Goal: Information Seeking & Learning: Find specific fact

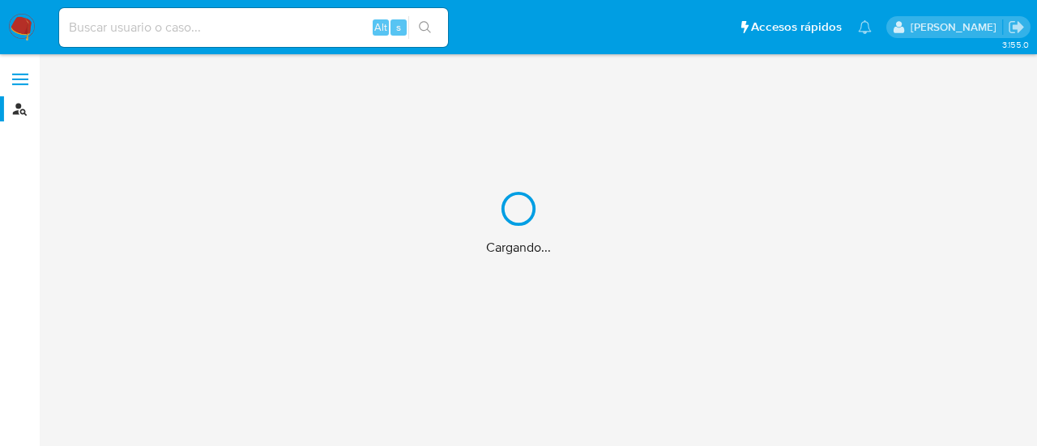
click at [117, 21] on div "Cargando..." at bounding box center [518, 223] width 1037 height 446
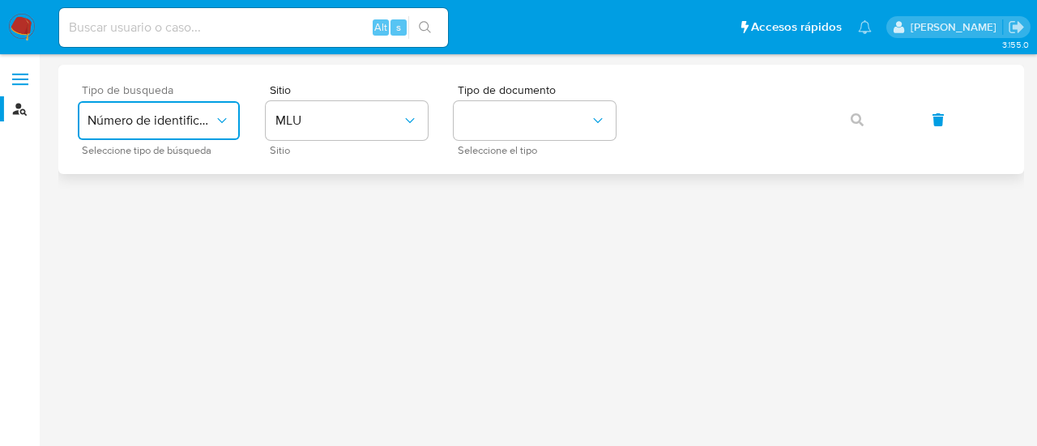
click at [207, 115] on span "Número de identificación" at bounding box center [150, 121] width 126 height 16
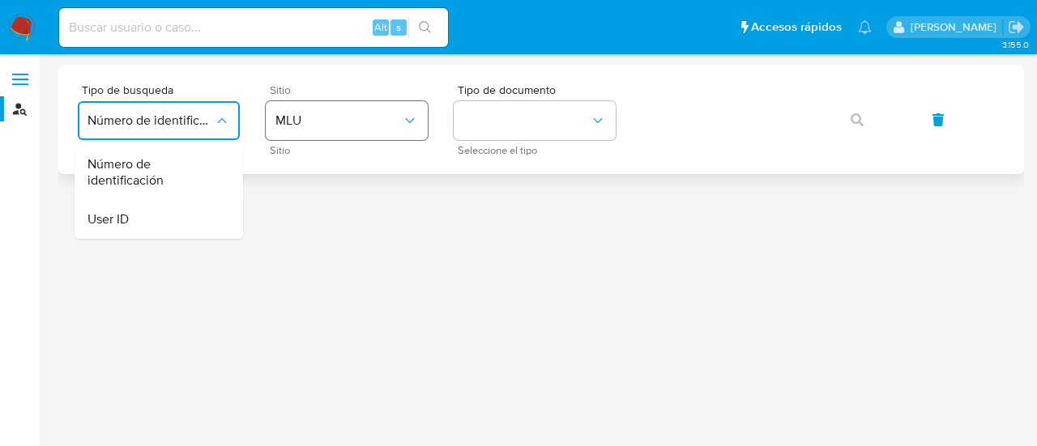
click at [321, 123] on span "MLU" at bounding box center [338, 121] width 126 height 16
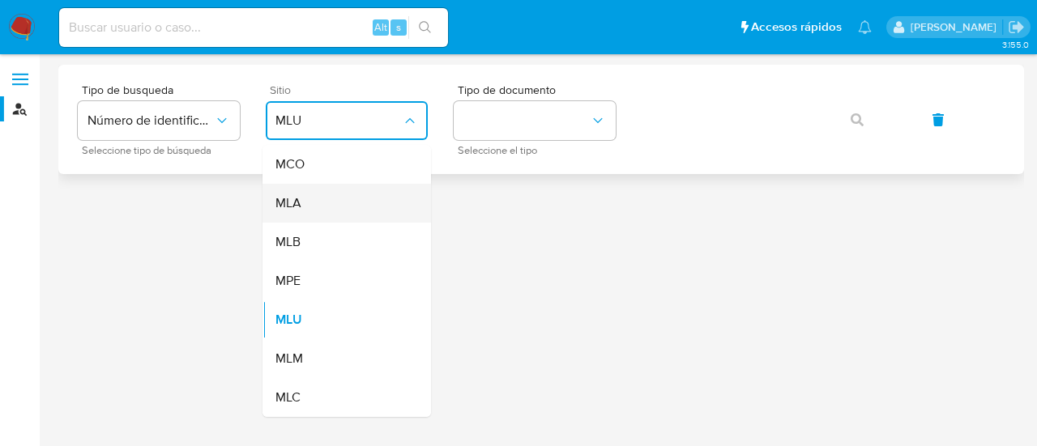
click at [292, 195] on span "MLA" at bounding box center [288, 203] width 26 height 16
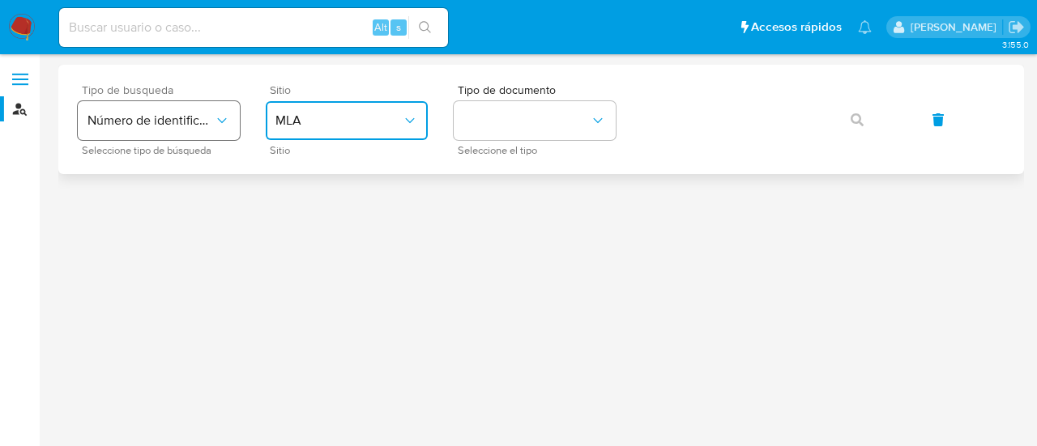
click at [157, 123] on span "Número de identificación" at bounding box center [150, 121] width 126 height 16
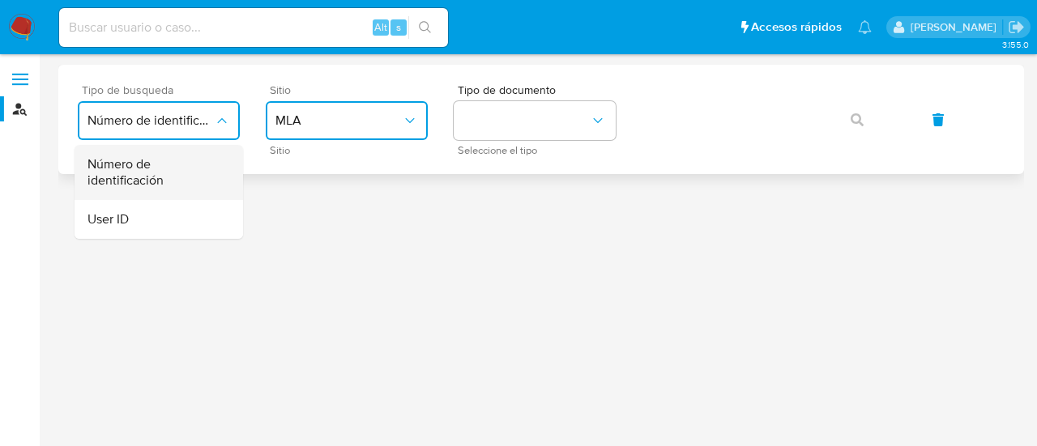
click at [151, 184] on span "Número de identificación" at bounding box center [153, 172] width 133 height 32
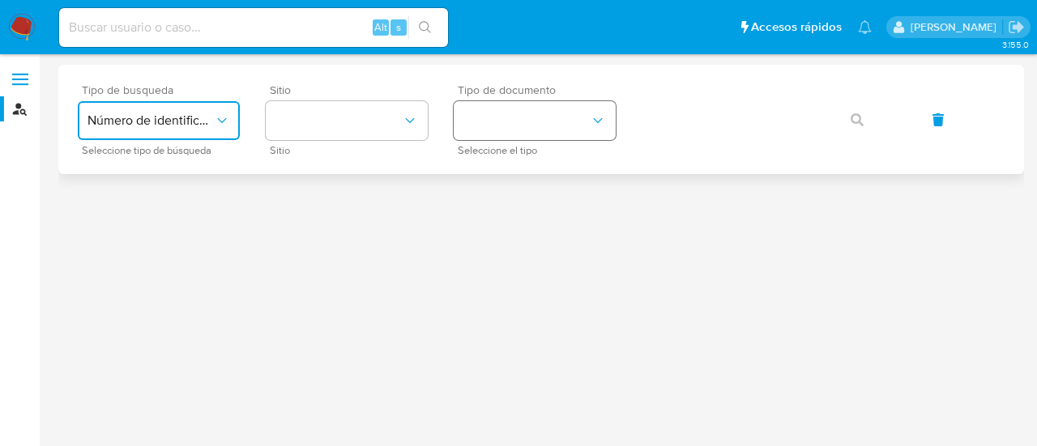
click at [531, 130] on button "identificationType" at bounding box center [535, 120] width 162 height 39
click at [306, 134] on button "site_id" at bounding box center [347, 120] width 162 height 39
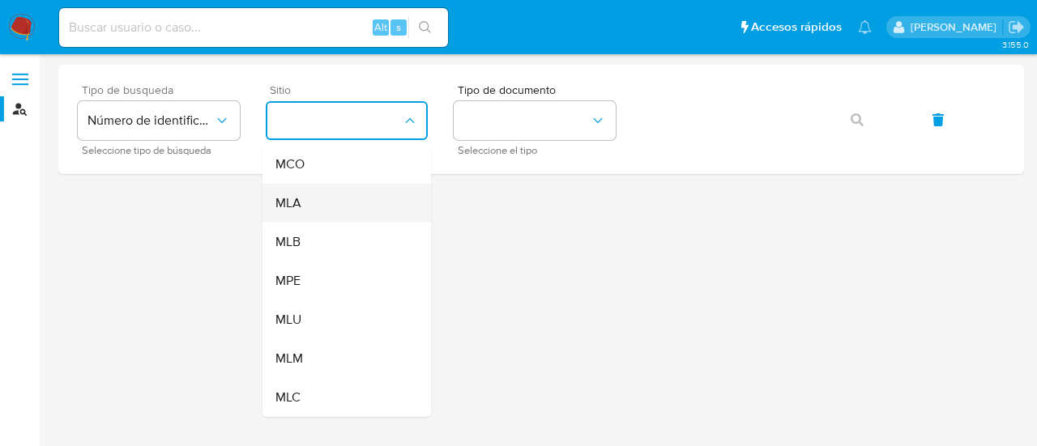
click at [307, 202] on div "MLA" at bounding box center [341, 203] width 133 height 39
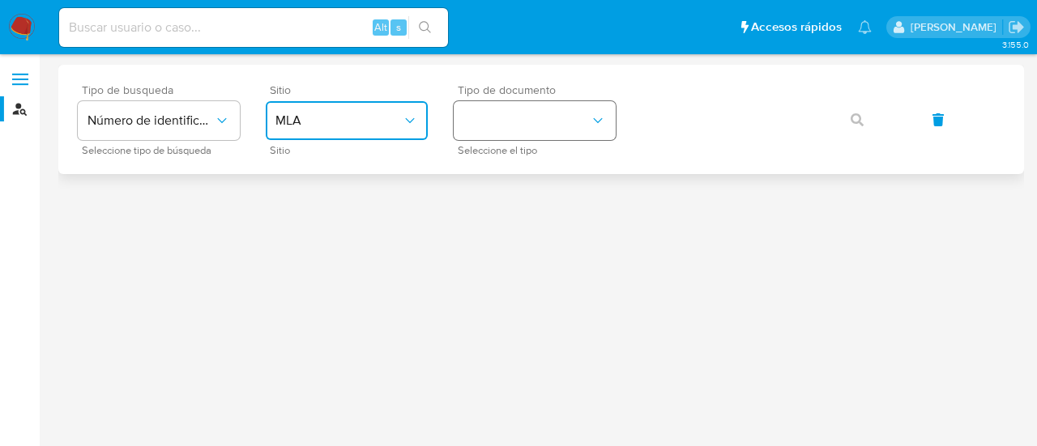
click at [522, 117] on button "identificationType" at bounding box center [535, 120] width 162 height 39
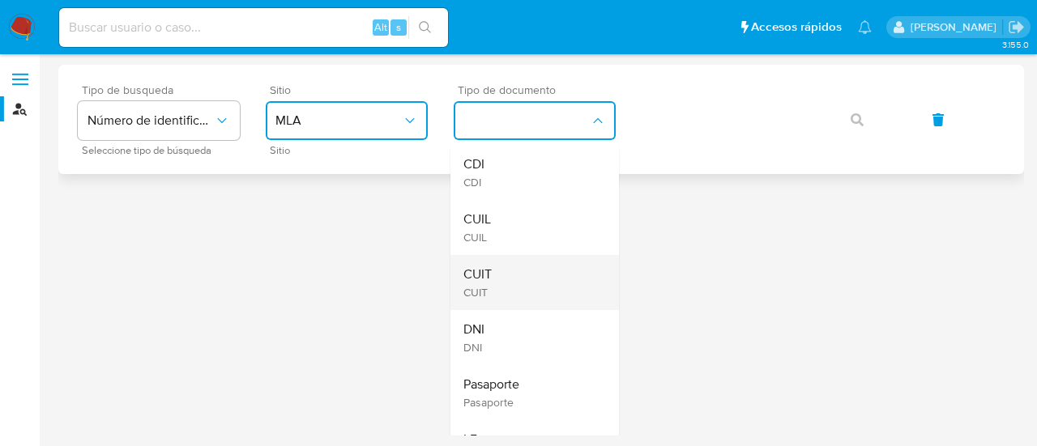
click at [504, 273] on div "CUIT CUIT" at bounding box center [529, 282] width 133 height 55
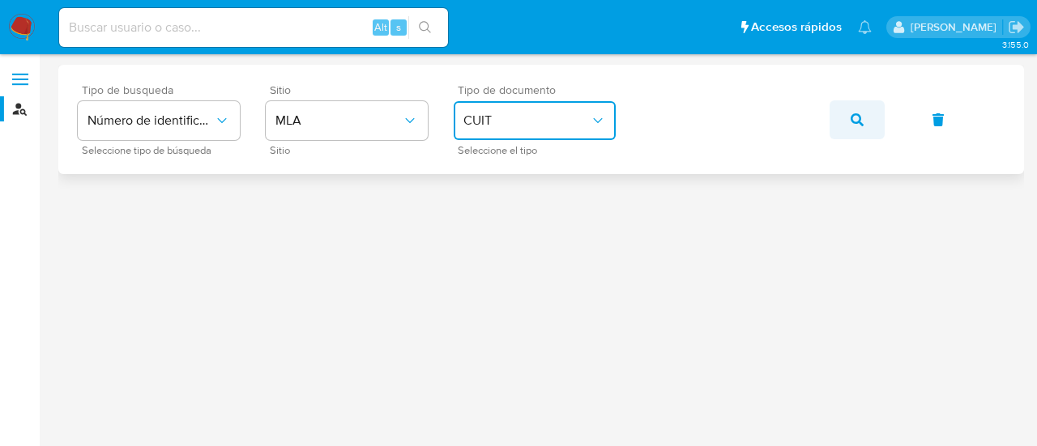
click at [849, 120] on button "button" at bounding box center [857, 119] width 55 height 39
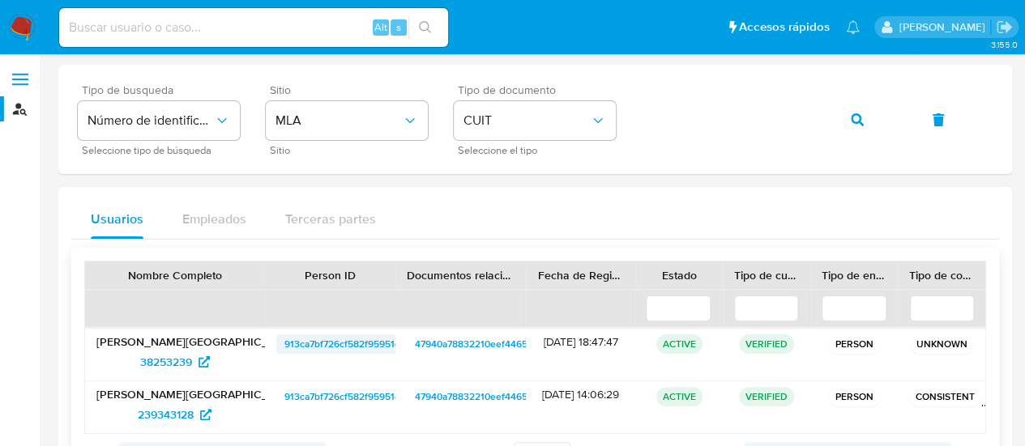
scroll to position [76, 0]
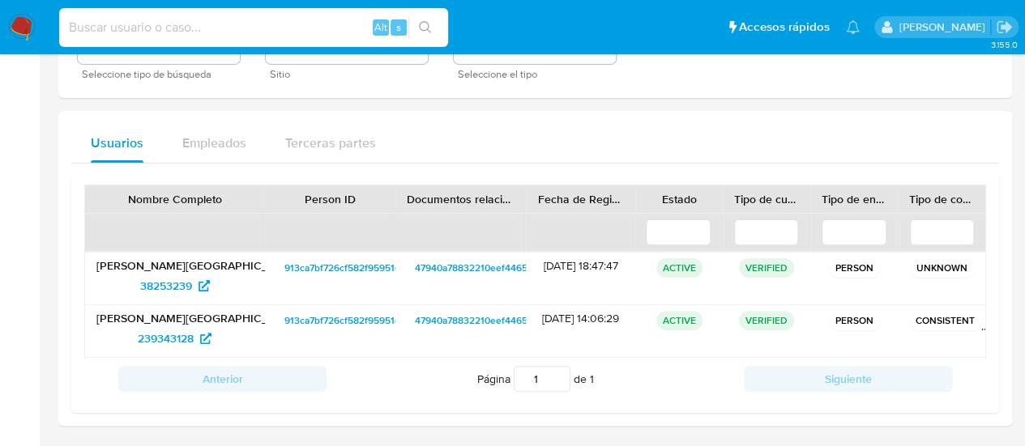
click at [220, 20] on input at bounding box center [253, 27] width 389 height 21
paste input "https://docs.google.com/spreadsheets/d/1v__eycaNY8pYUGnQUlslJTfoZ1ZI90yu_RJHn_Y…"
type input "https://docs.google.com/spreadsheets/d/1v__eycaNY8pYUGnQUlslJTfoZ1ZI90yu_RJHn_Y…"
click at [186, 35] on input at bounding box center [253, 27] width 389 height 21
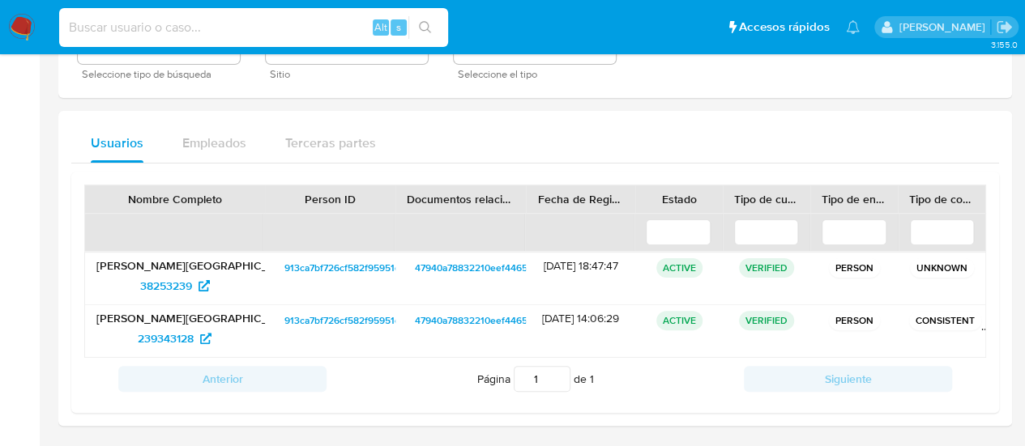
paste input "23960666224"
type input "23960666224"
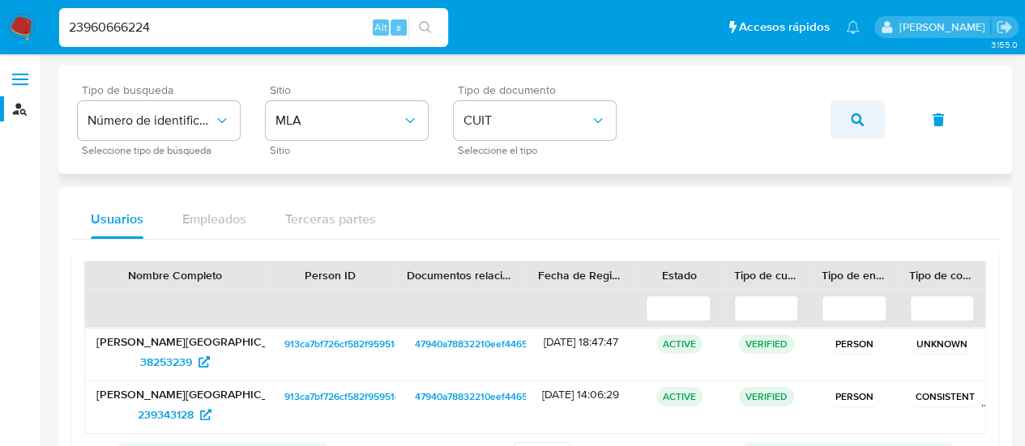
click at [869, 122] on button "button" at bounding box center [857, 119] width 55 height 39
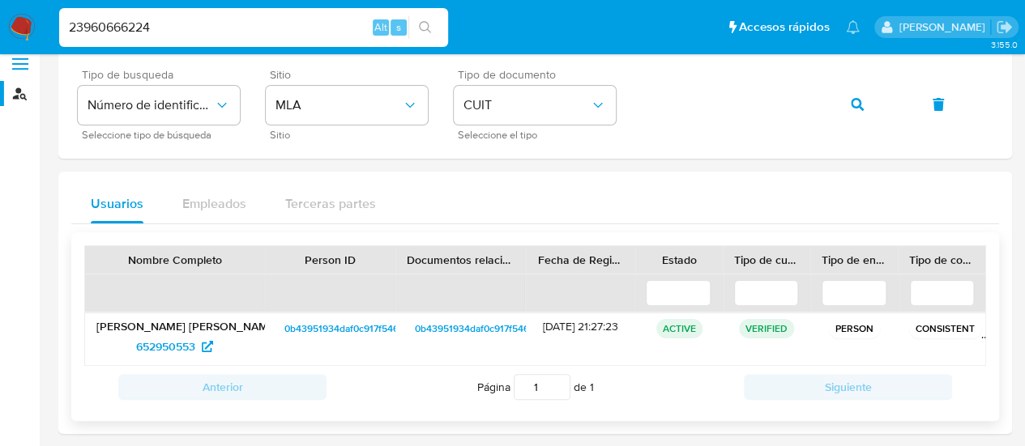
scroll to position [24, 0]
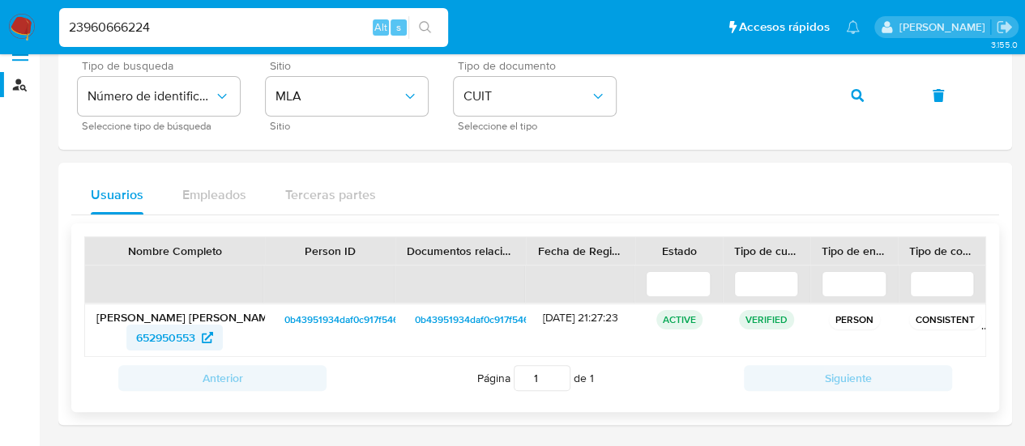
click at [193, 338] on span "652950553" at bounding box center [165, 338] width 59 height 26
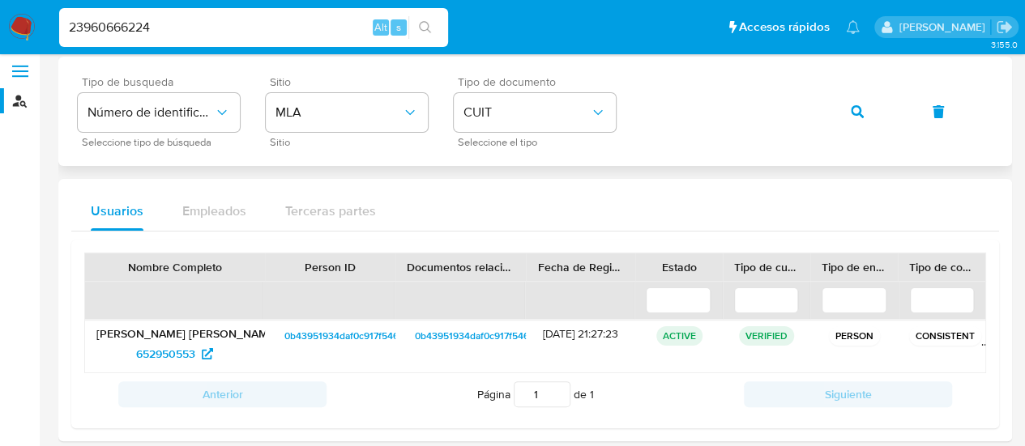
scroll to position [0, 0]
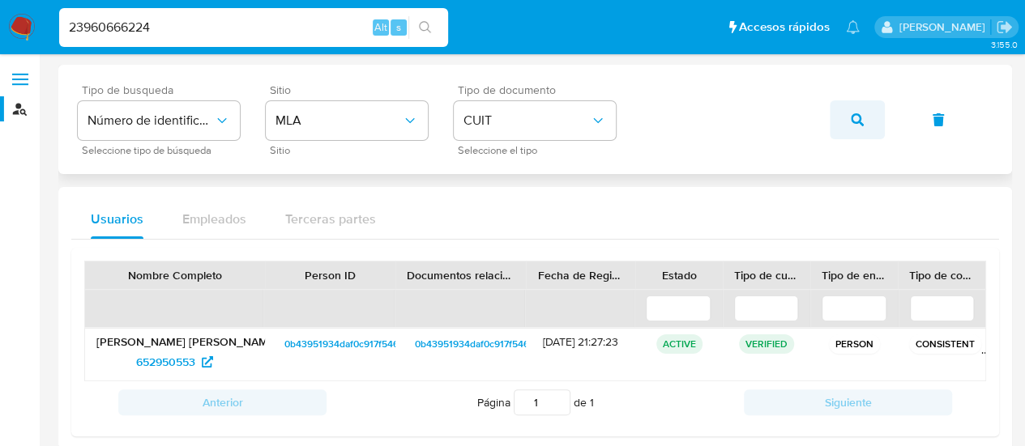
click at [867, 123] on button "button" at bounding box center [857, 119] width 55 height 39
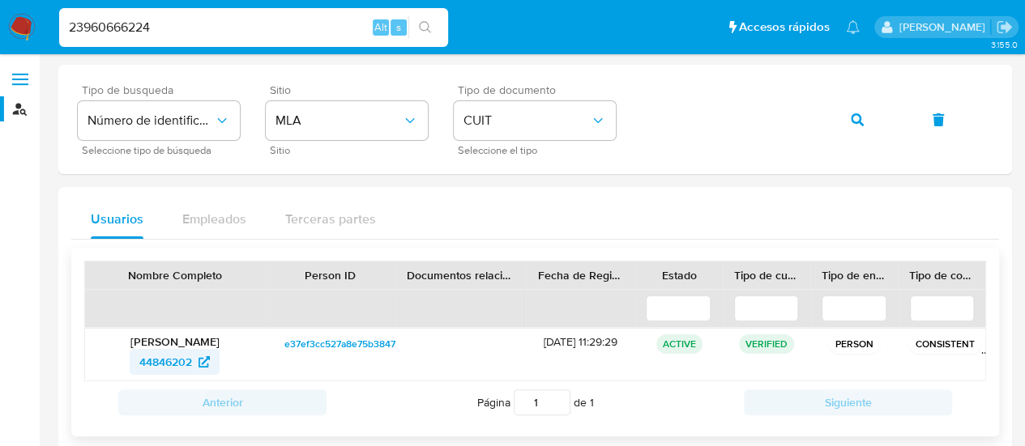
click at [176, 360] on span "44846202" at bounding box center [165, 362] width 53 height 26
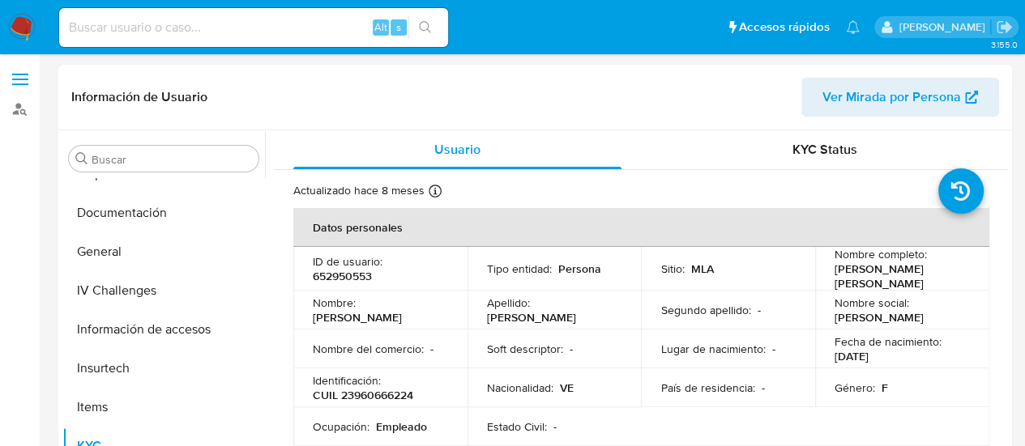
scroll to position [243, 0]
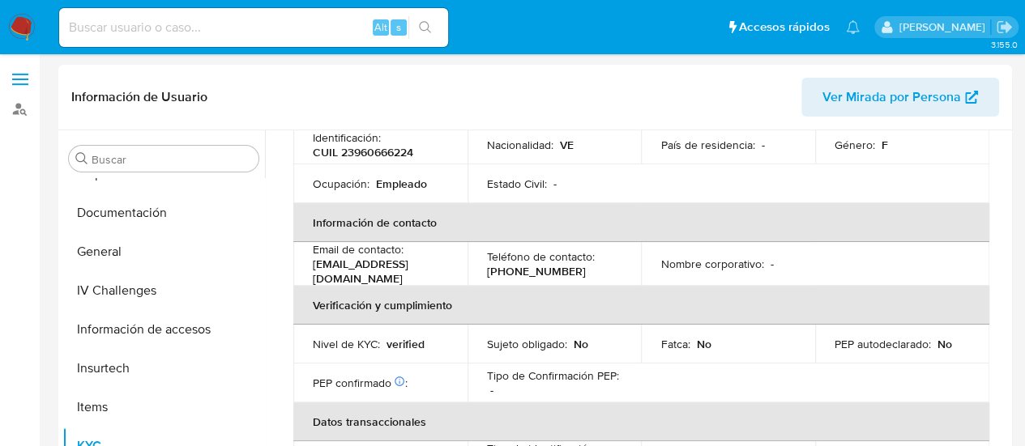
select select "10"
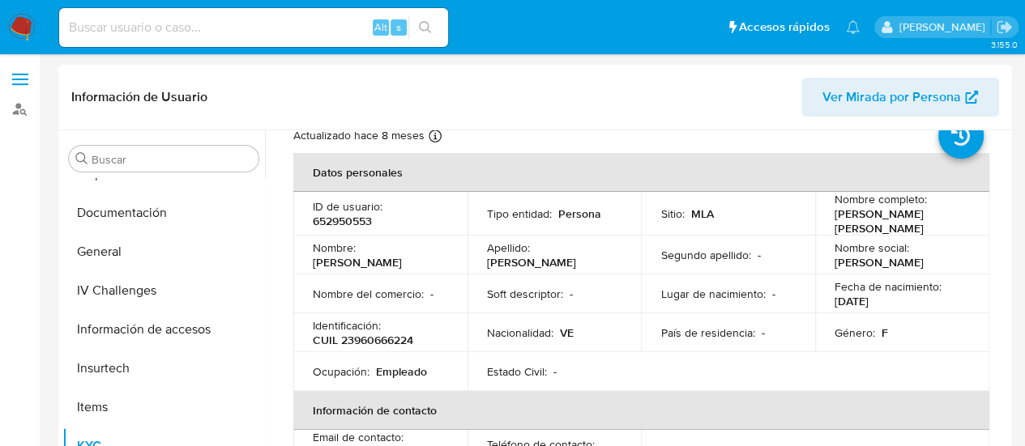
scroll to position [81, 0]
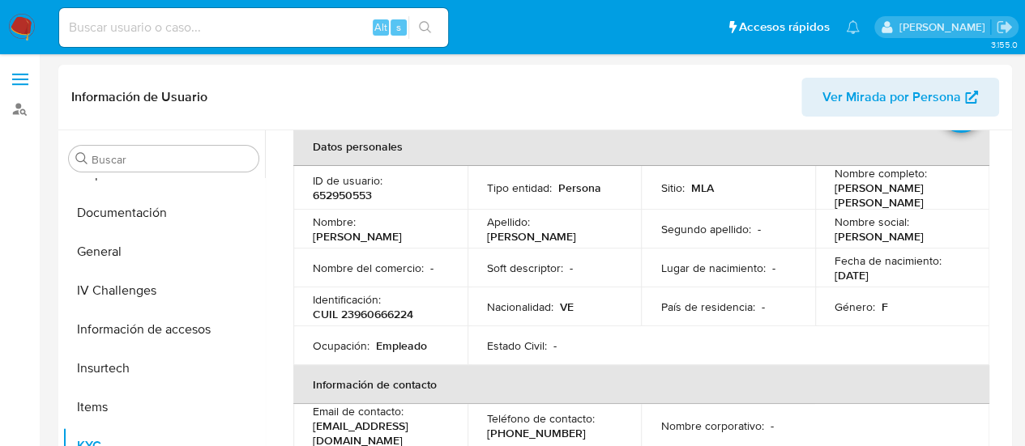
click at [345, 198] on p "652950553" at bounding box center [342, 195] width 59 height 15
copy p "652950553"
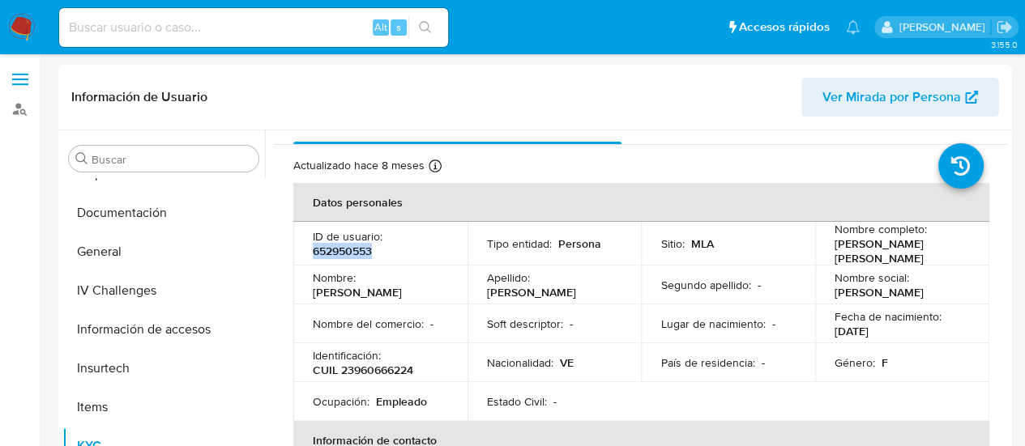
scroll to position [0, 0]
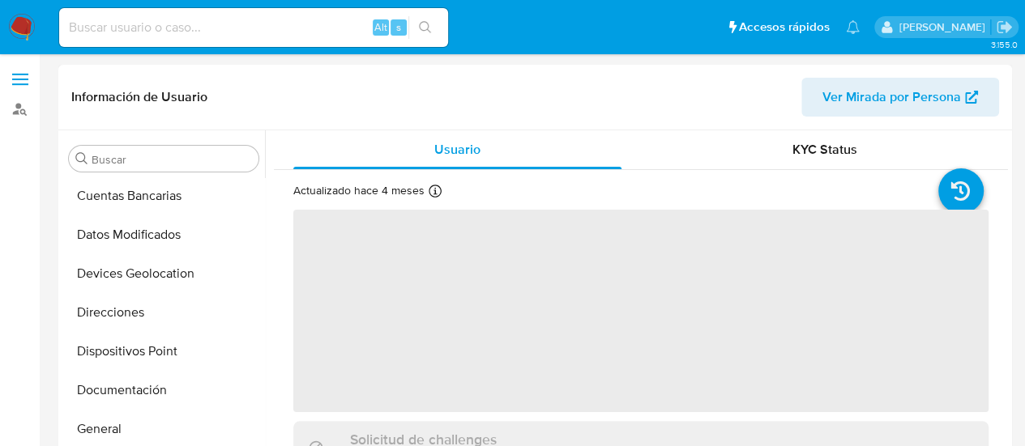
scroll to position [335, 0]
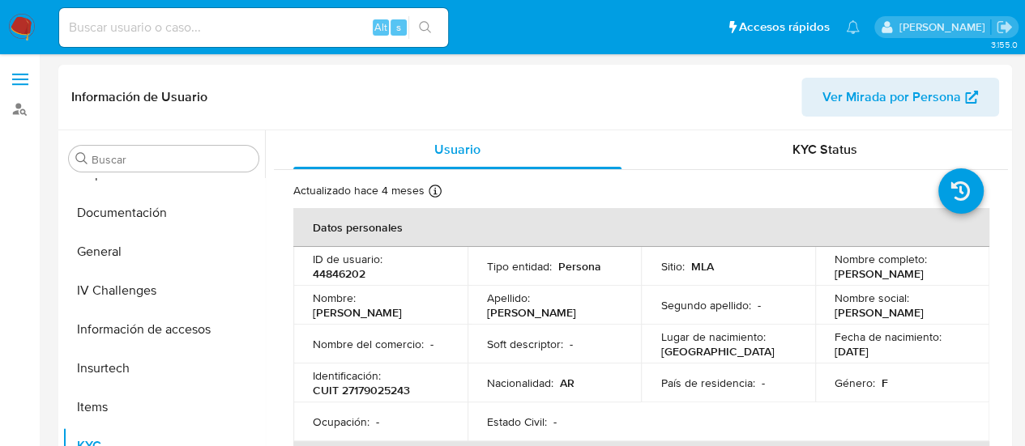
select select "10"
click at [344, 271] on p "44846202" at bounding box center [339, 274] width 53 height 15
copy p "44846202"
